Goal: Book appointment/travel/reservation

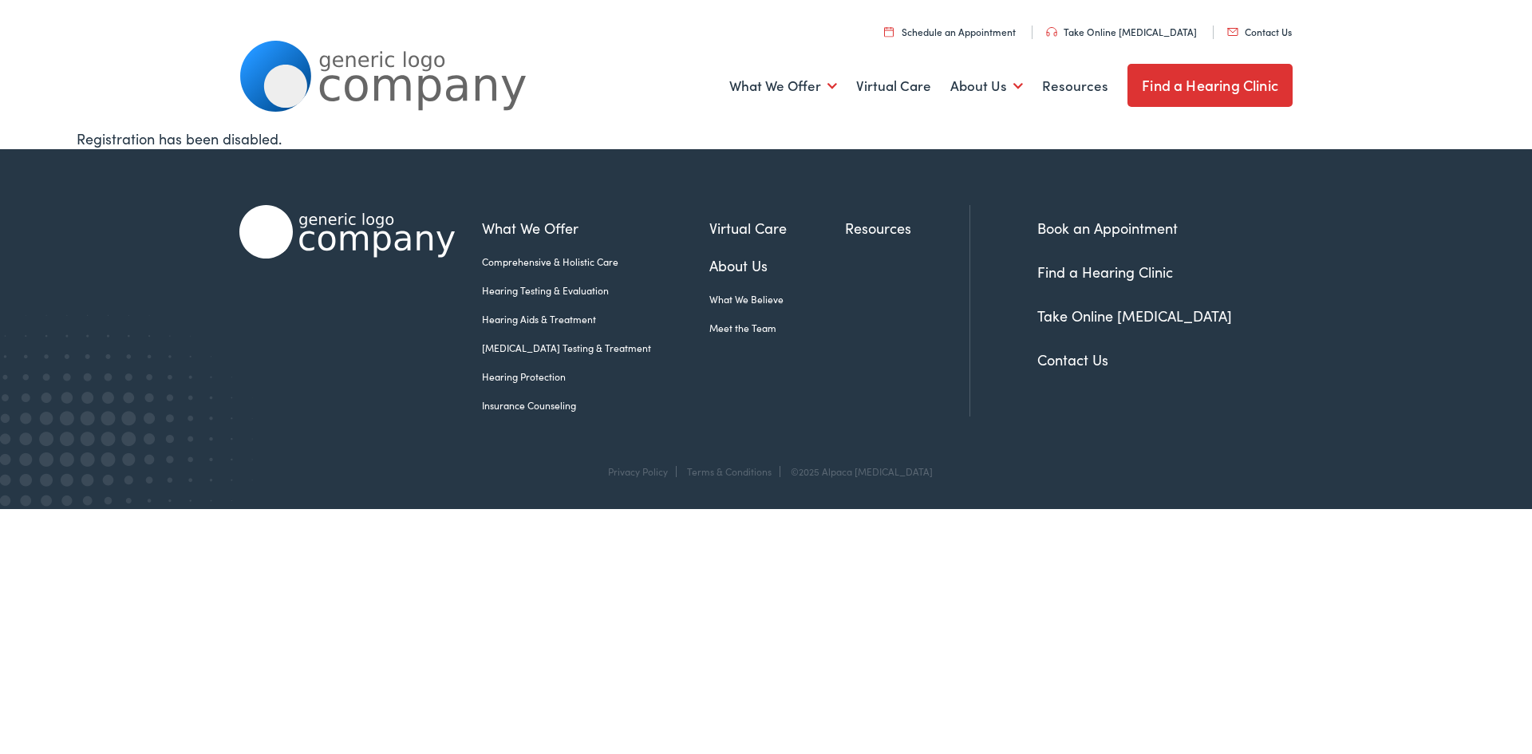
click at [530, 376] on link "Hearing Protection" at bounding box center [595, 376] width 227 height 14
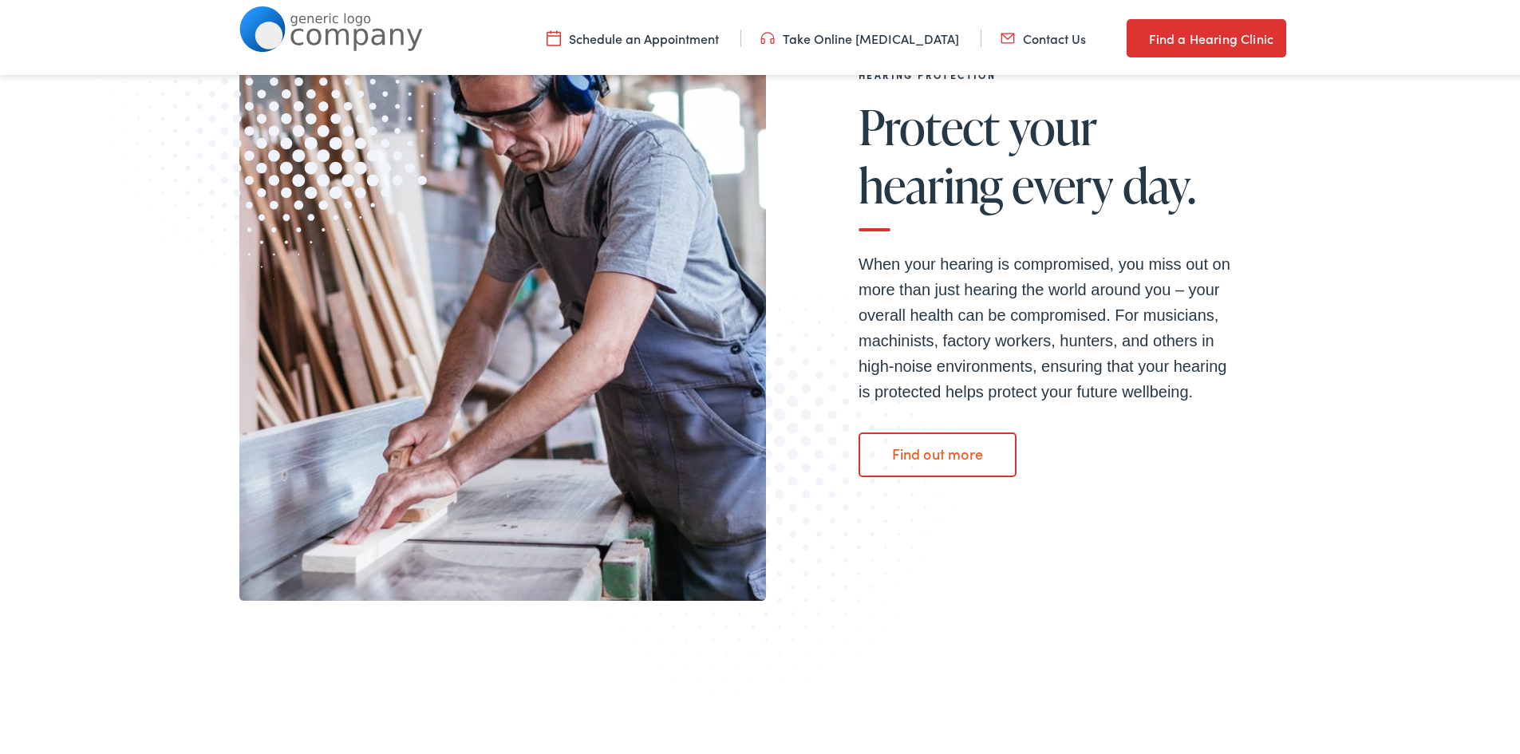
scroll to position [319, 0]
click at [970, 448] on link "Find out more" at bounding box center [937, 450] width 158 height 45
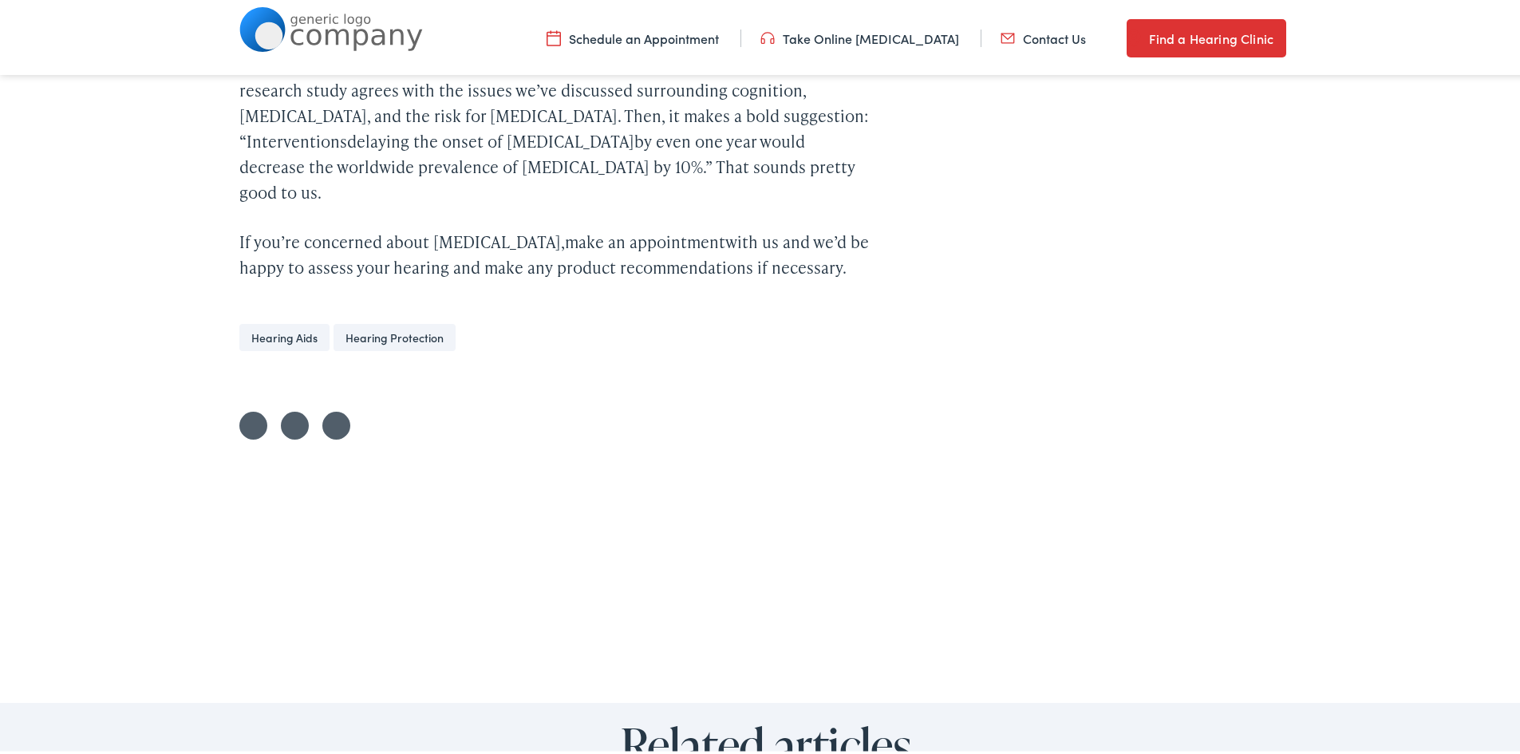
scroll to position [4069, 0]
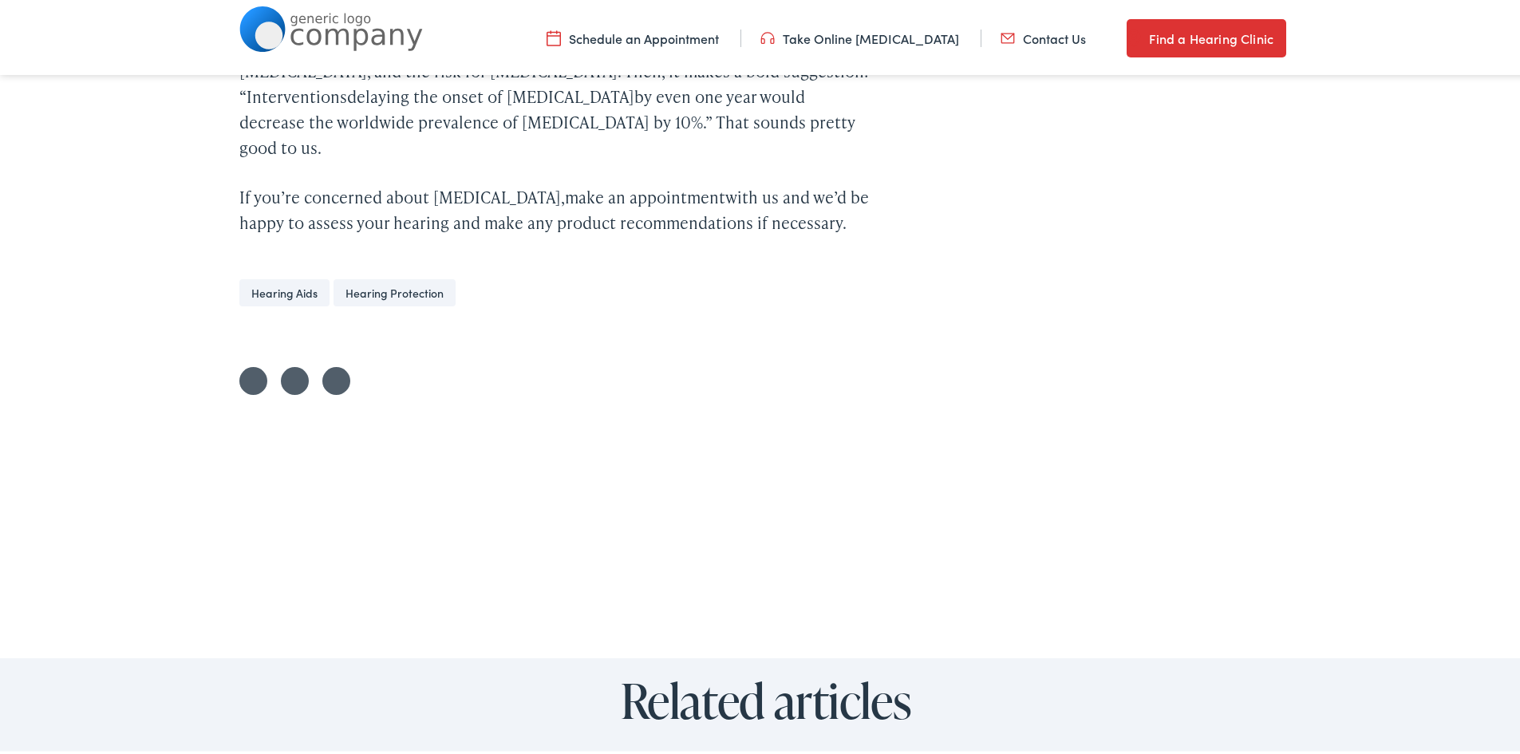
click at [372, 276] on link "Hearing Protection" at bounding box center [394, 289] width 122 height 27
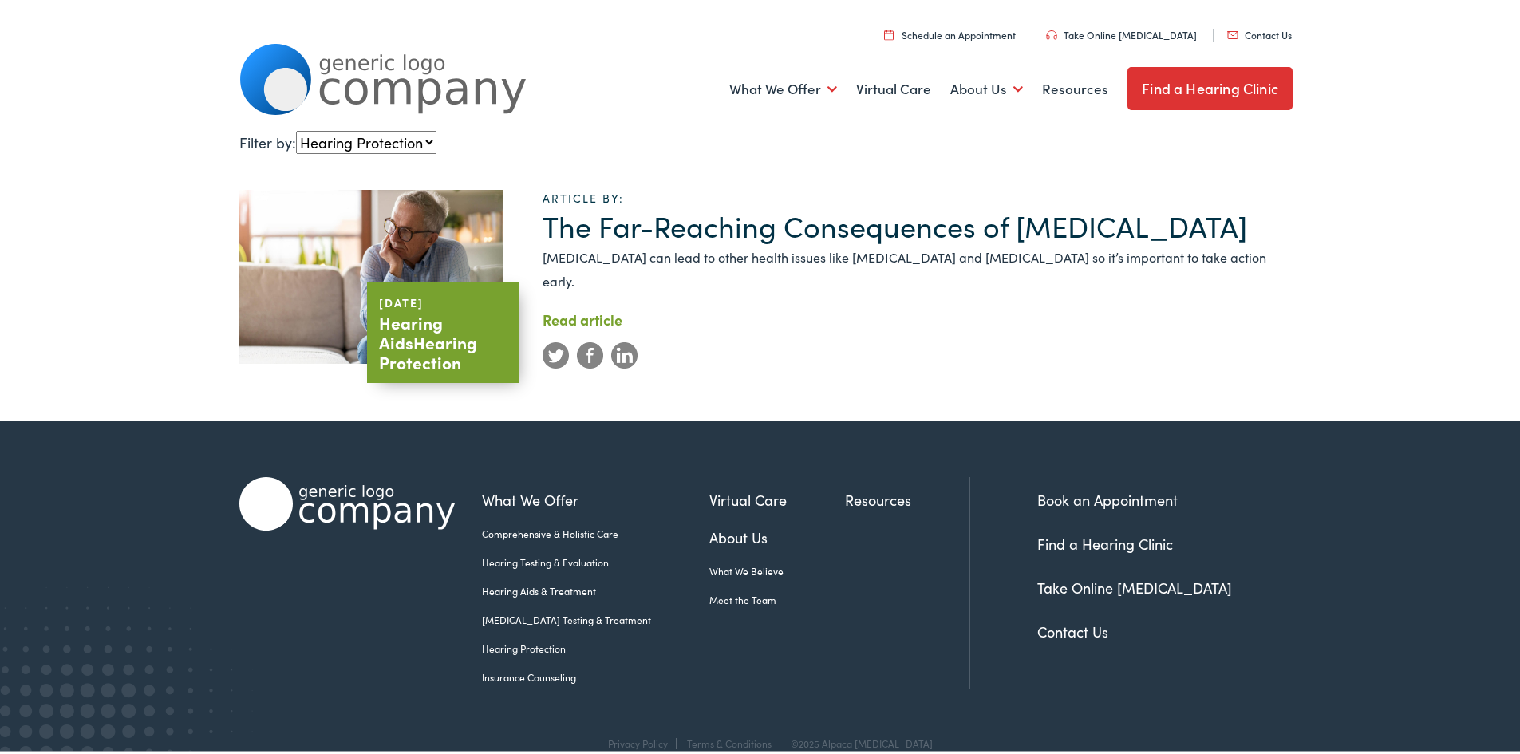
click at [528, 638] on link "Hearing Protection" at bounding box center [595, 645] width 227 height 14
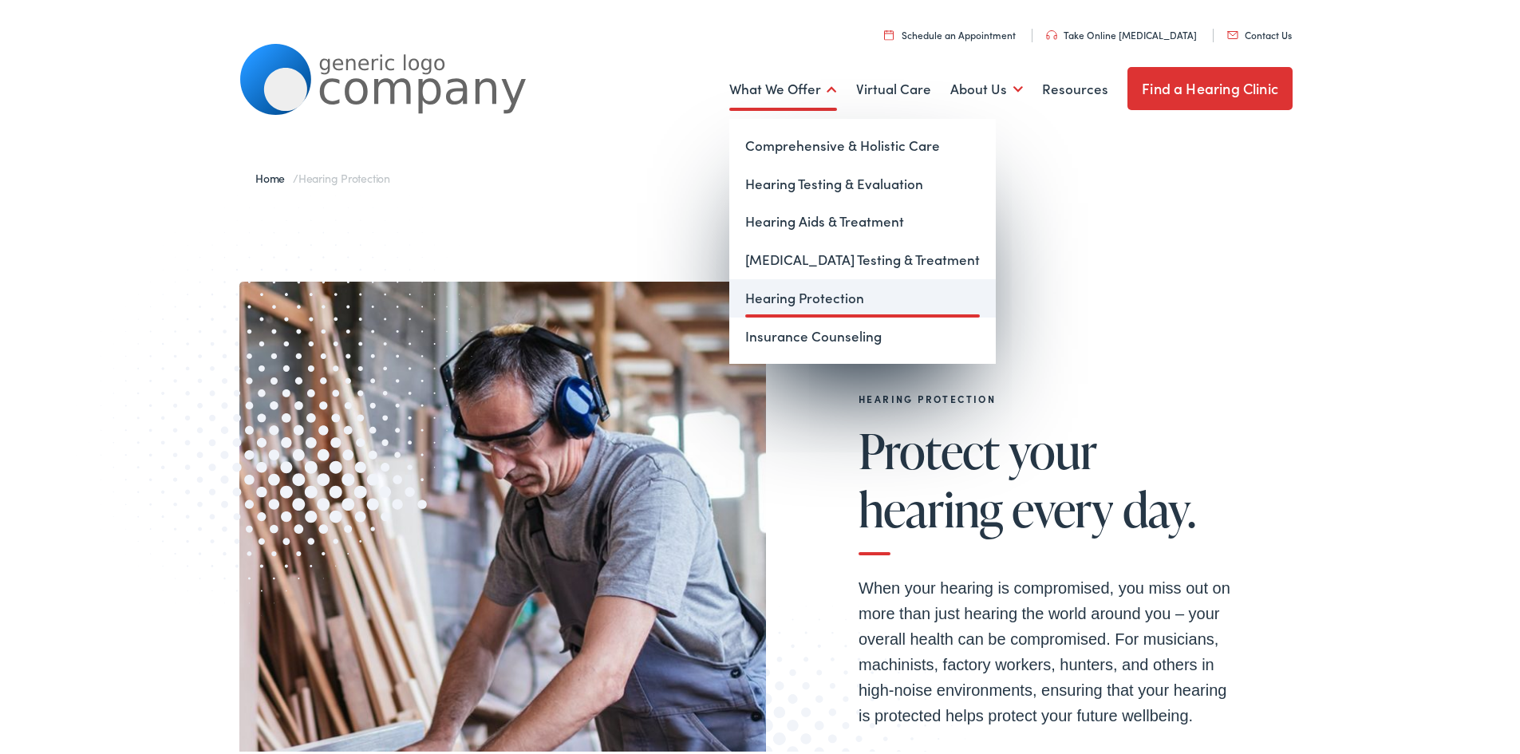
click at [862, 299] on link "Hearing Protection" at bounding box center [862, 295] width 266 height 38
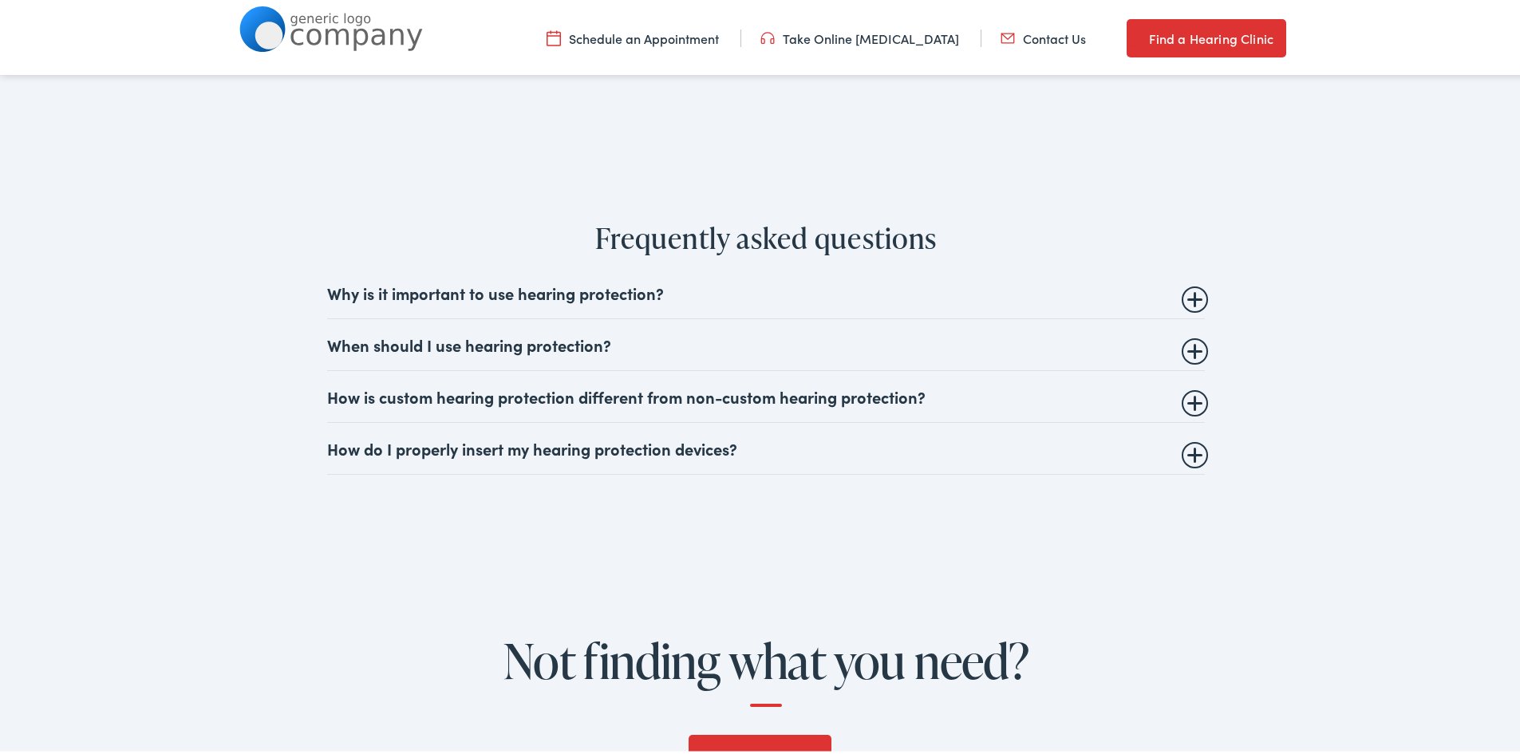
scroll to position [2792, 0]
click at [1188, 401] on summary "How is custom hearing protection different from non-custom hearing protection?" at bounding box center [766, 391] width 878 height 19
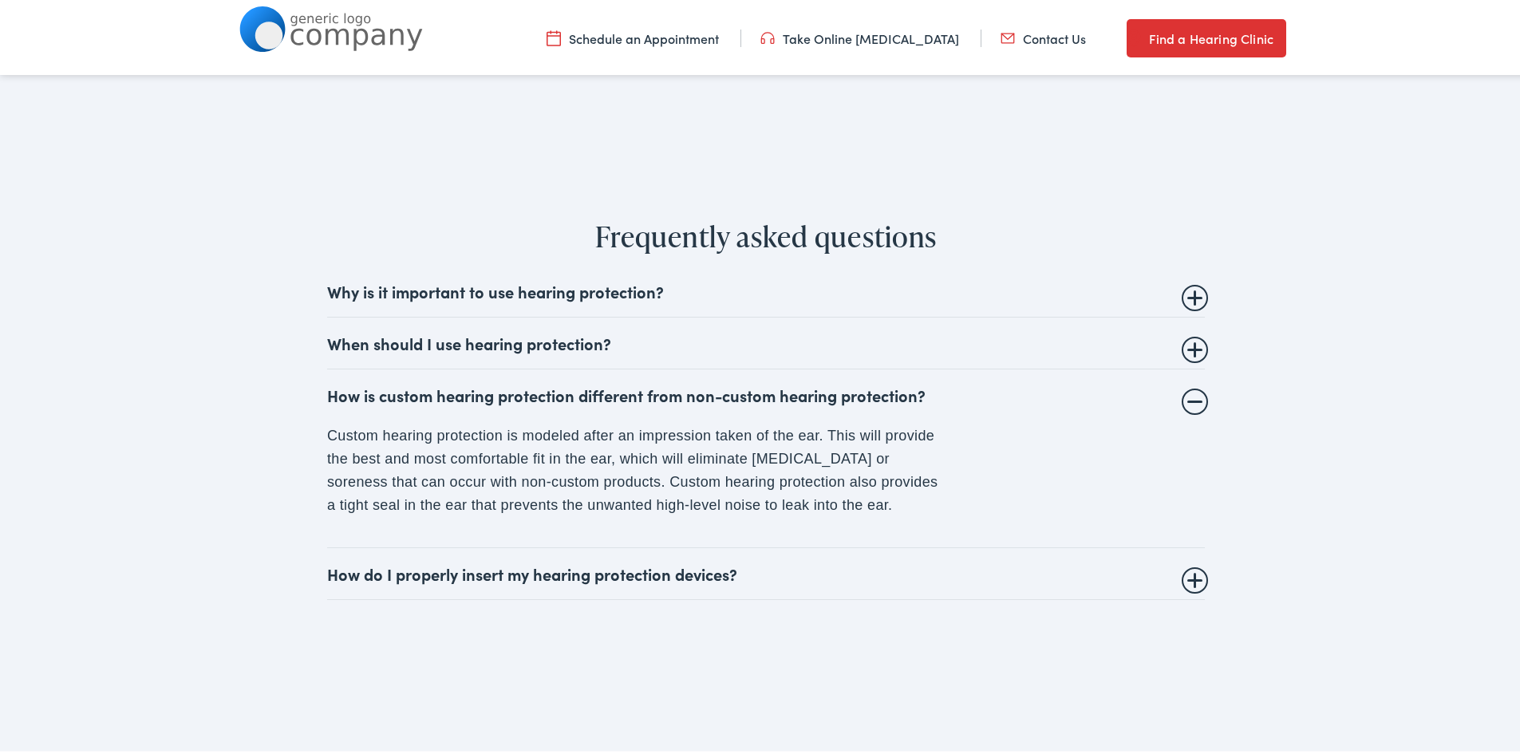
click at [1188, 402] on details "How is custom hearing protection different from non-custom hearing protection? …" at bounding box center [766, 455] width 878 height 178
click at [1190, 396] on summary "How is custom hearing protection different from non-custom hearing protection?" at bounding box center [766, 391] width 878 height 19
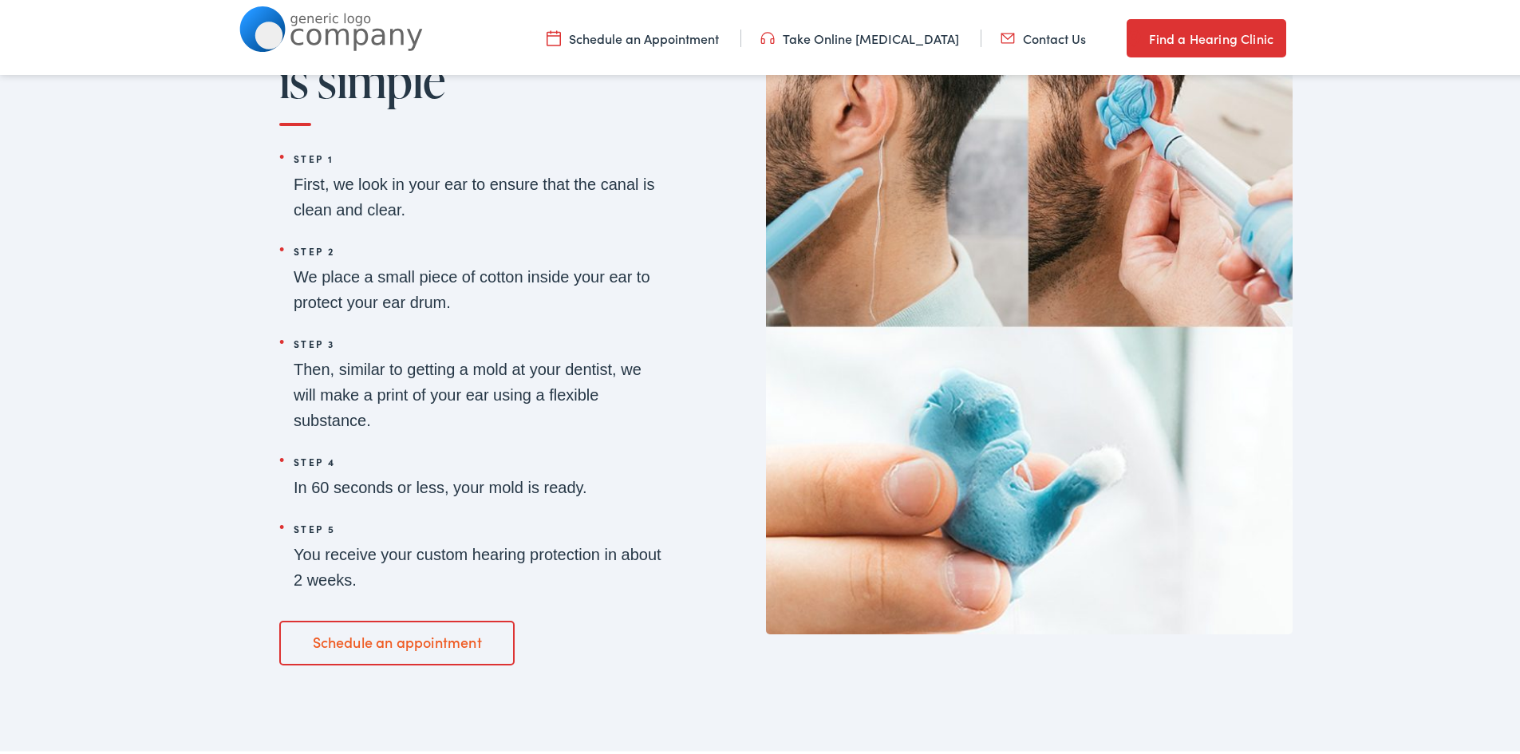
scroll to position [2147, 0]
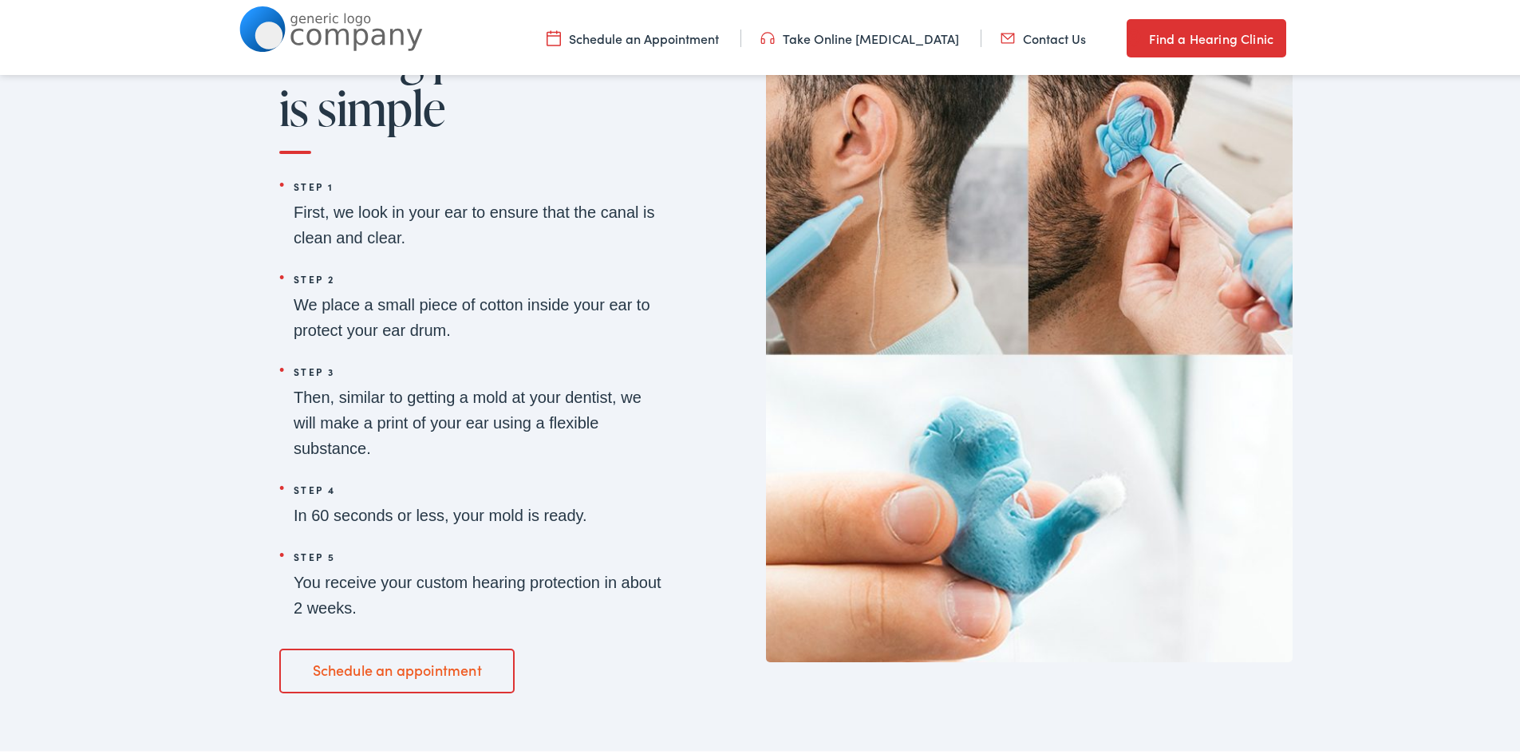
click at [353, 661] on link "Schedule an appointment" at bounding box center [396, 667] width 235 height 45
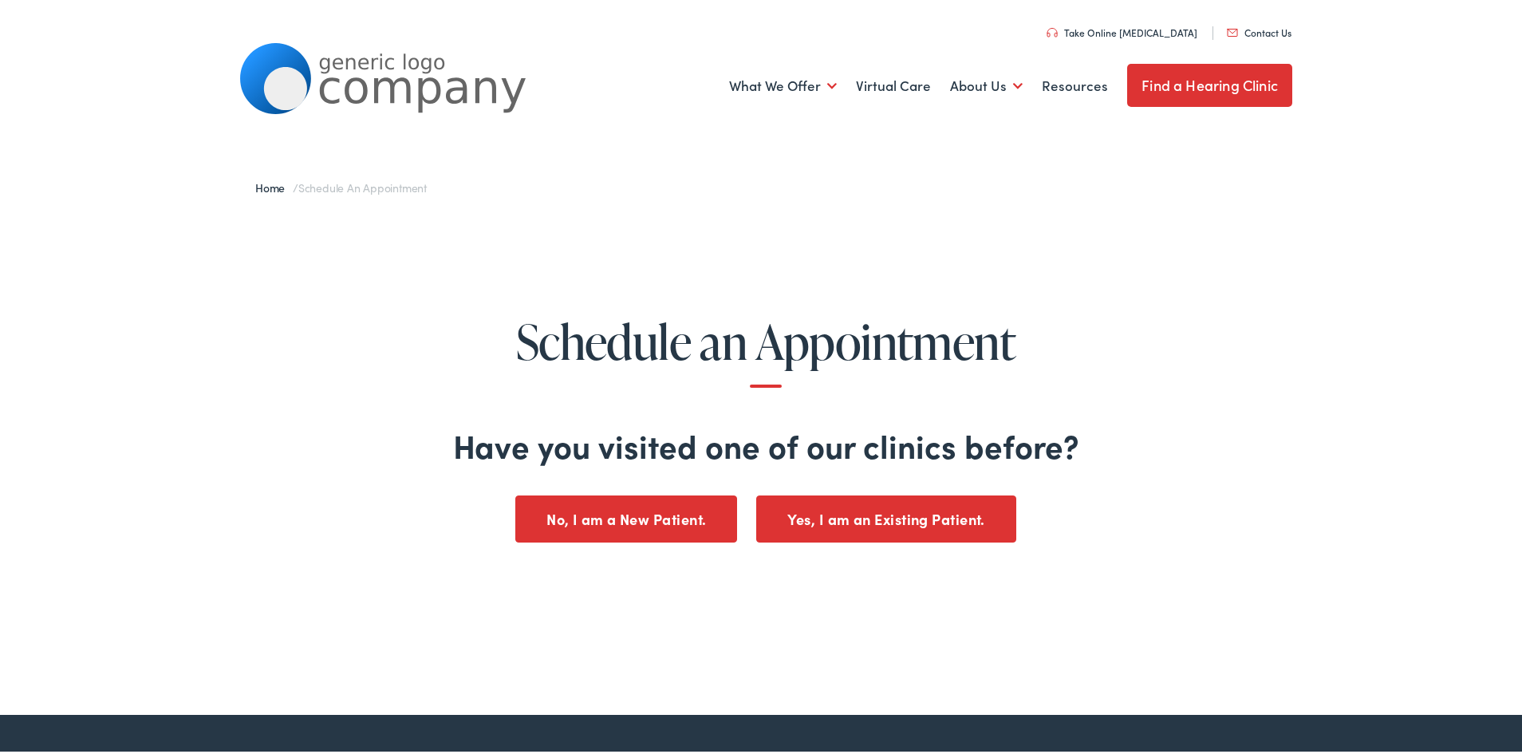
click at [582, 507] on button "No, I am a New Patient." at bounding box center [626, 516] width 222 height 47
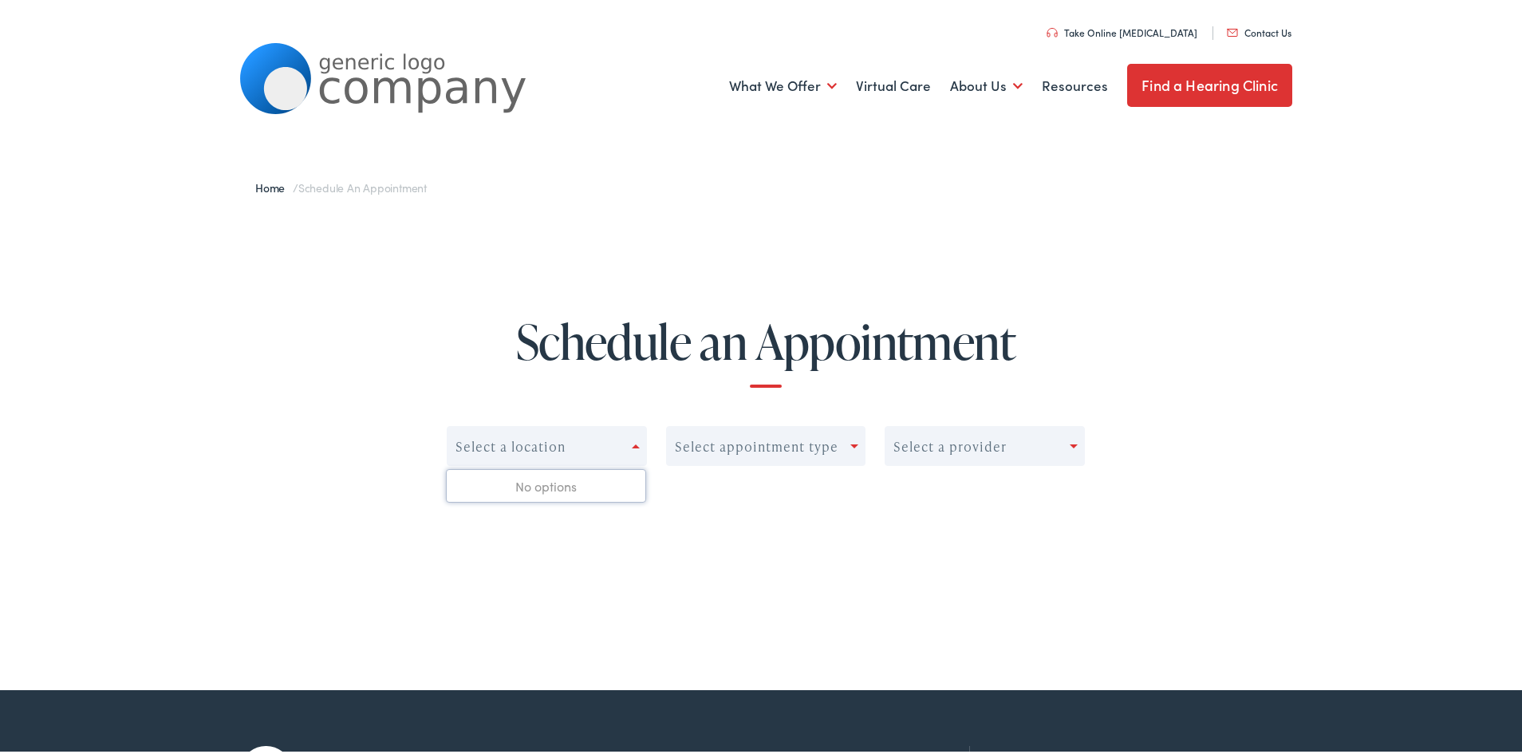
click at [613, 442] on div "Select a location" at bounding box center [540, 443] width 184 height 22
click at [786, 441] on div "Select appointment type" at bounding box center [757, 443] width 164 height 15
click at [943, 446] on div "Select a provider" at bounding box center [950, 443] width 113 height 15
